Goal: Task Accomplishment & Management: Use online tool/utility

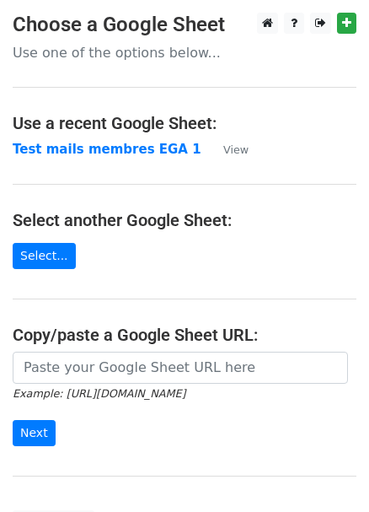
click at [146, 55] on p "Use one of the options below..." at bounding box center [185, 53] width 344 height 18
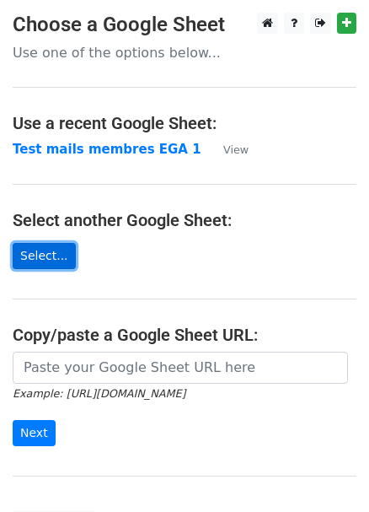
click at [41, 255] on link "Select..." at bounding box center [44, 256] width 63 height 26
